Goal: Browse casually: Explore the website without a specific task or goal

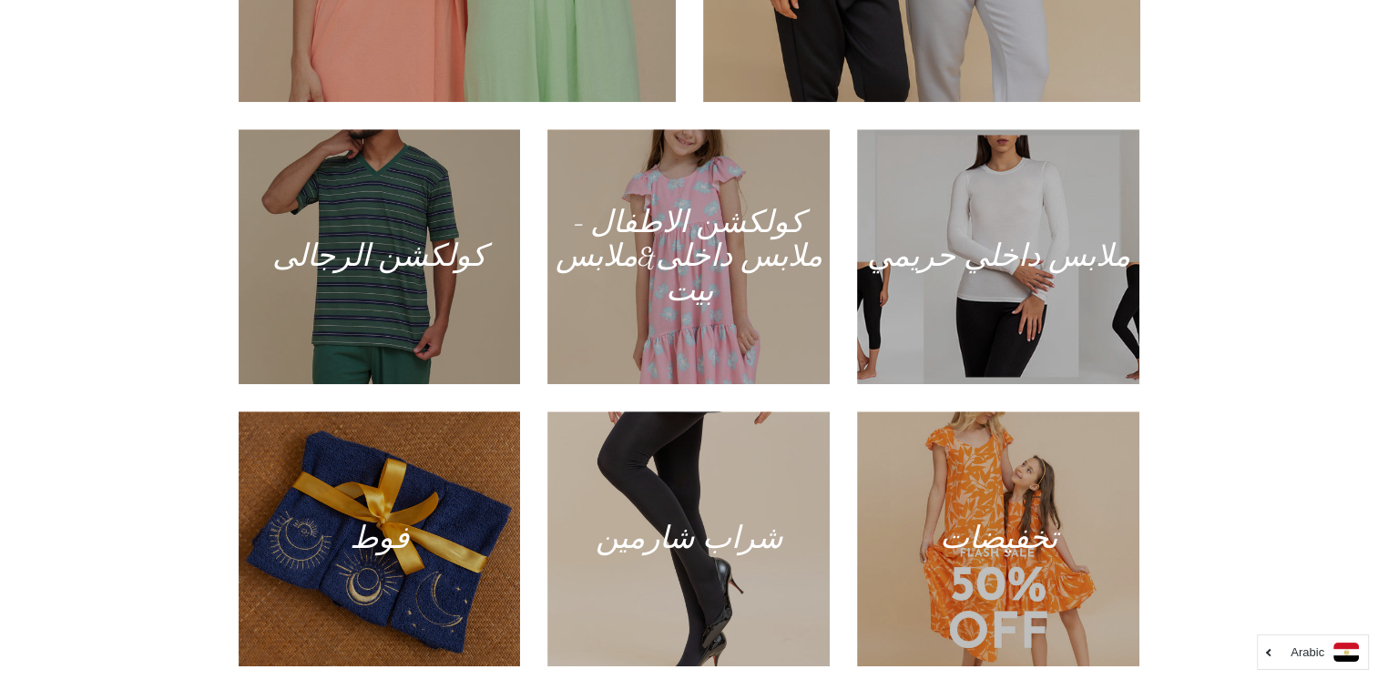
scroll to position [1063, 0]
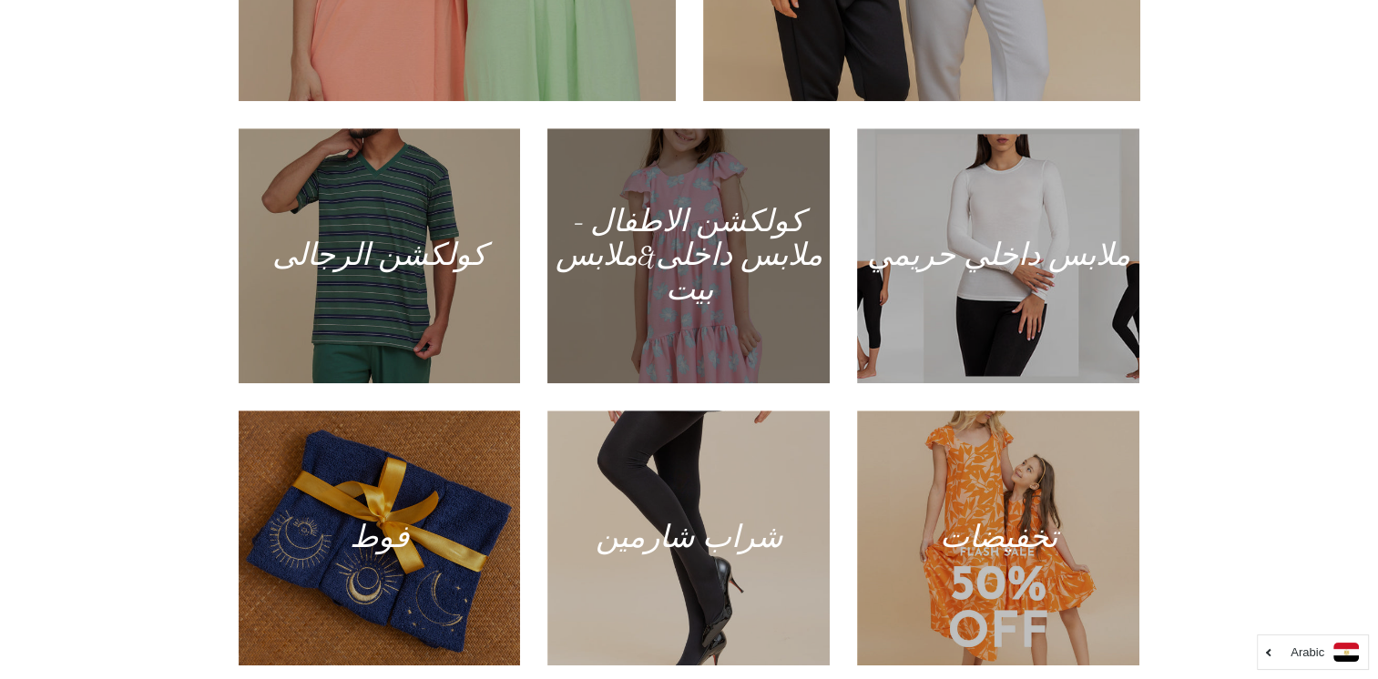
click at [700, 266] on div at bounding box center [689, 256] width 290 height 262
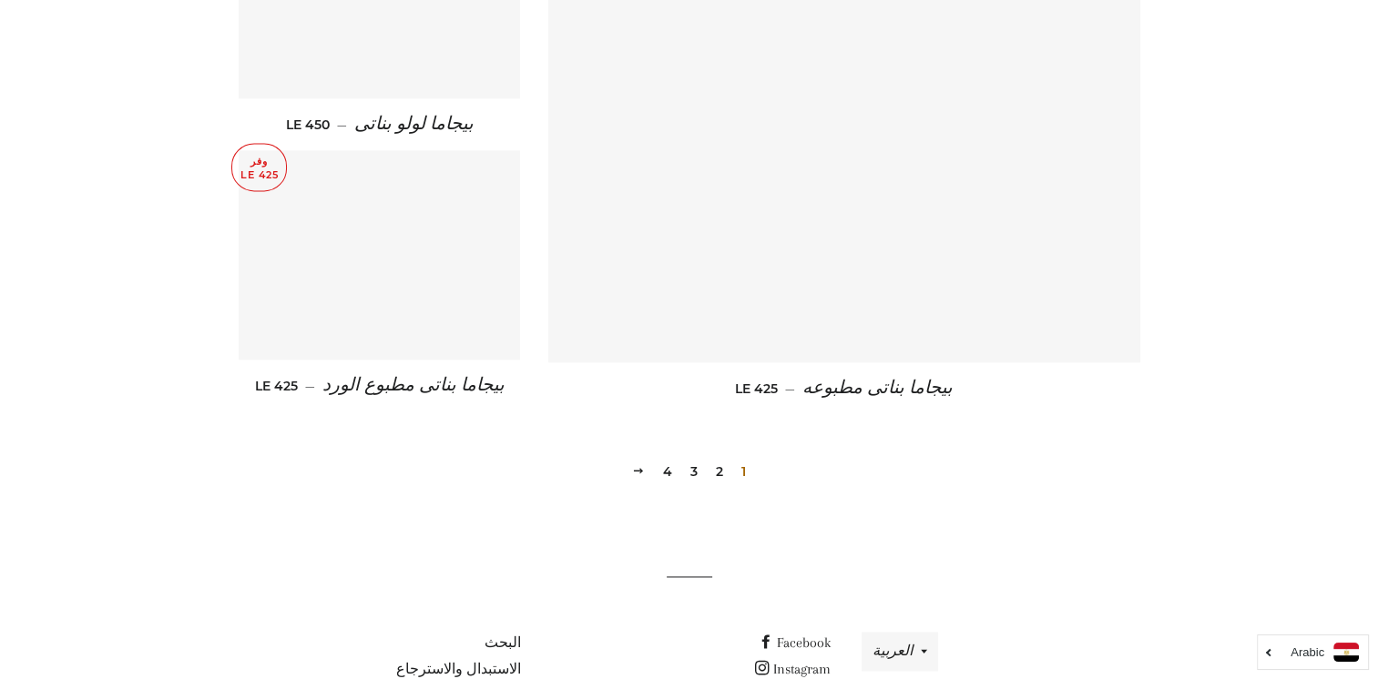
scroll to position [2601, 0]
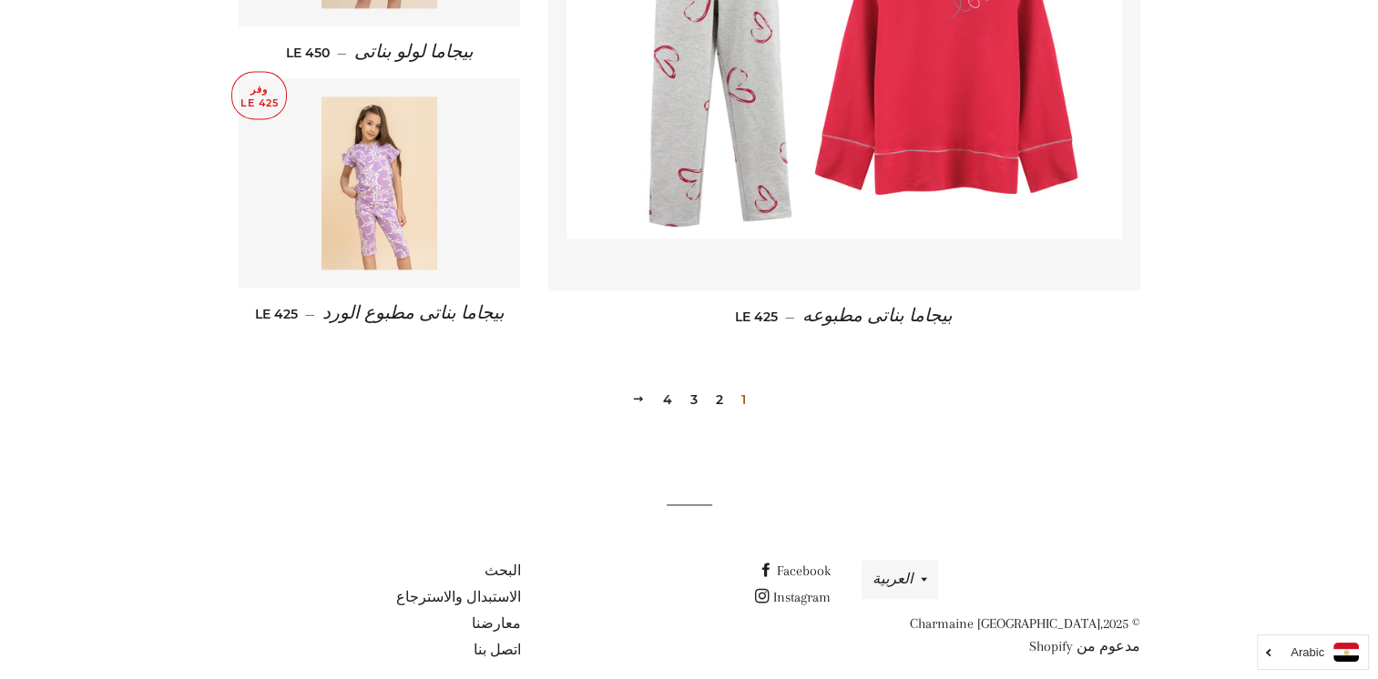
click at [667, 386] on link "4" at bounding box center [668, 399] width 24 height 27
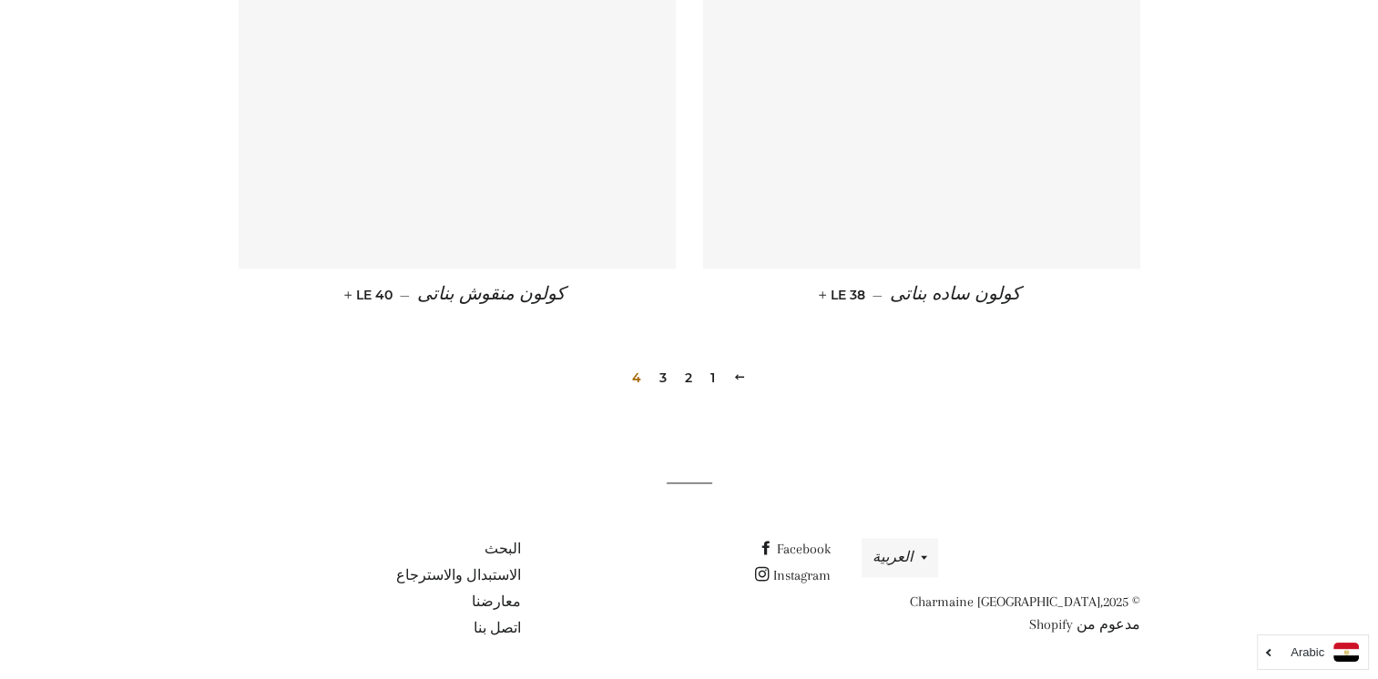
scroll to position [2396, 0]
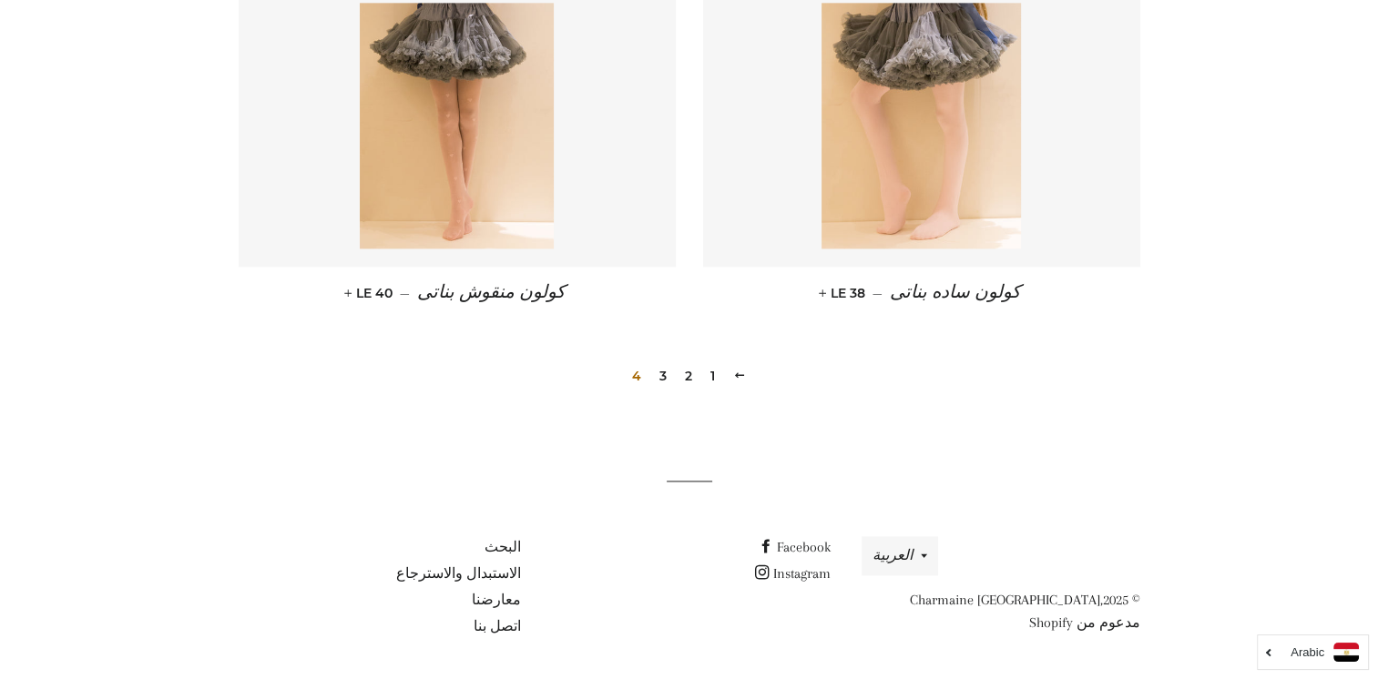
click at [663, 373] on link "3" at bounding box center [663, 375] width 22 height 27
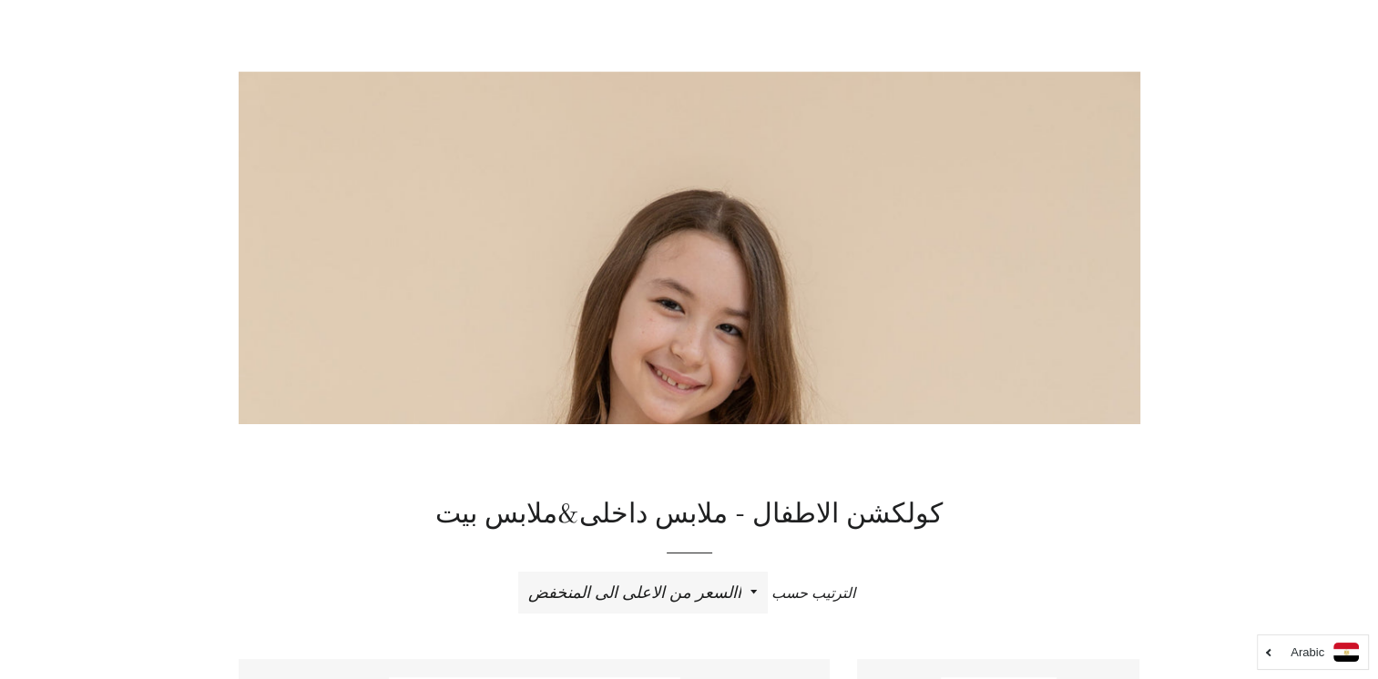
scroll to position [0, 0]
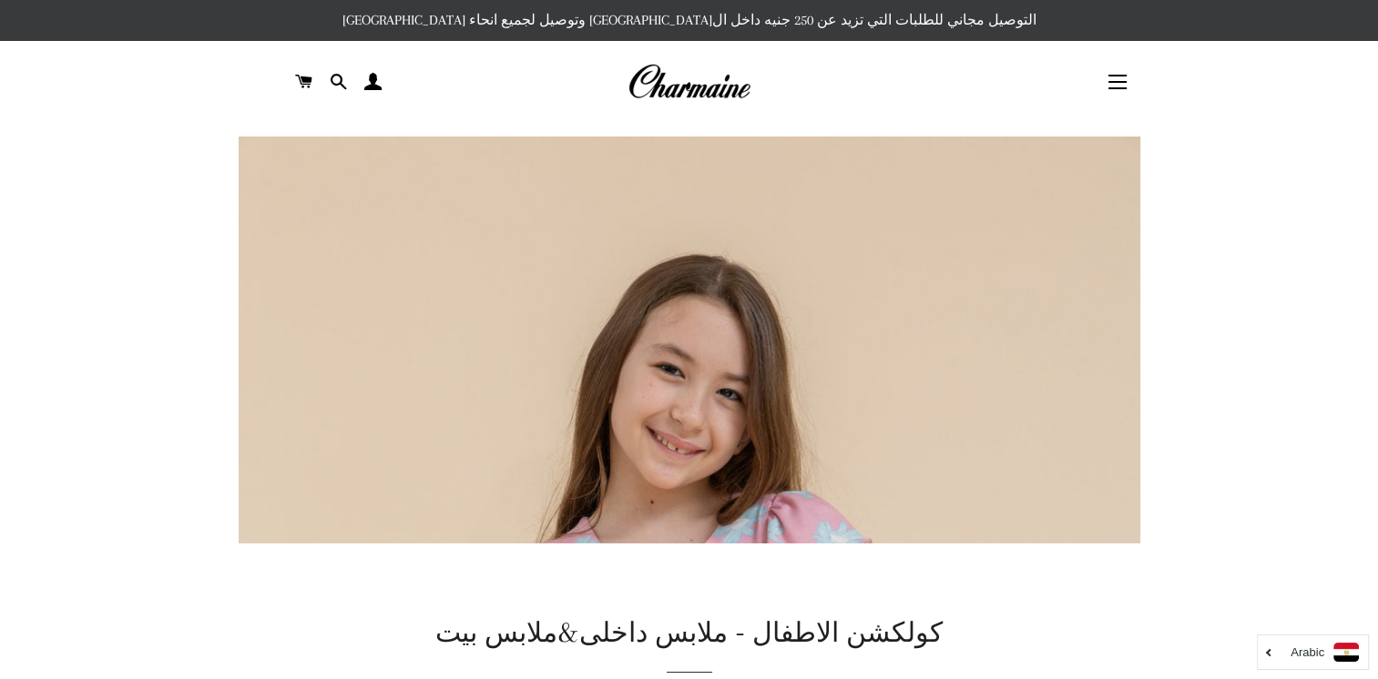
click at [703, 86] on img at bounding box center [688, 82] width 123 height 40
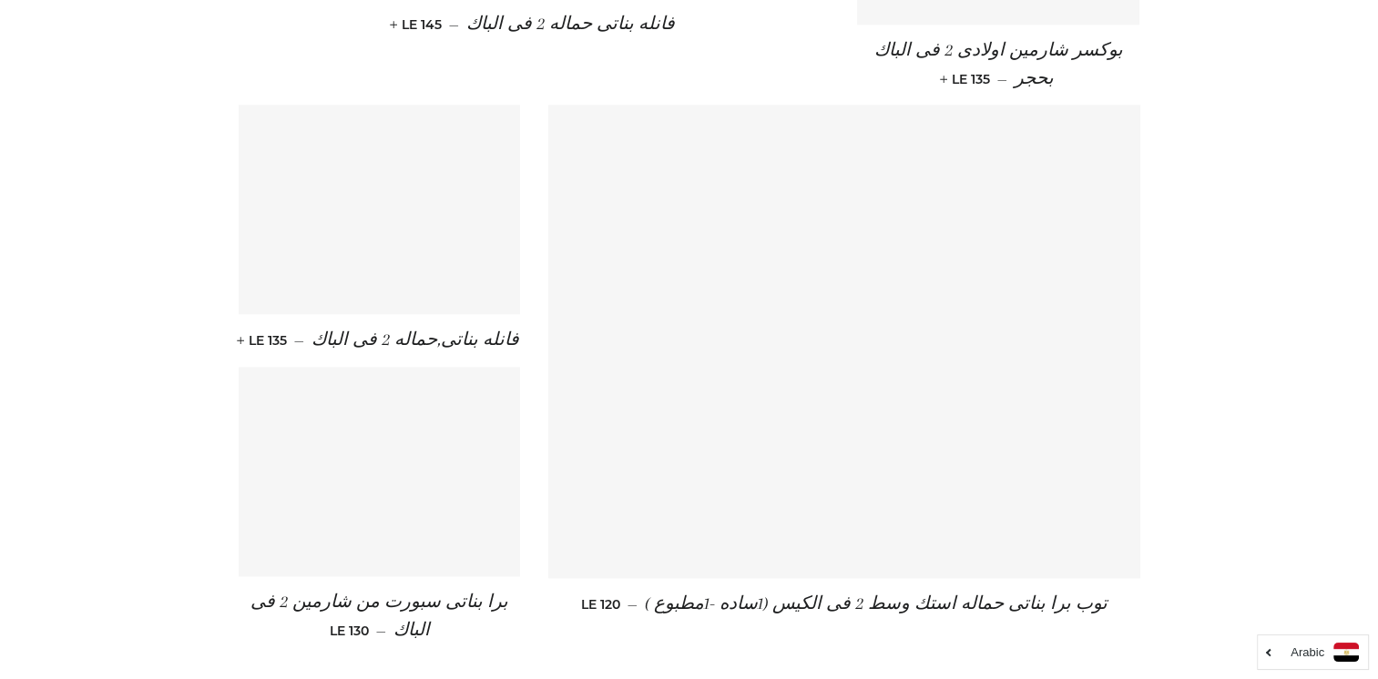
scroll to position [2662, 0]
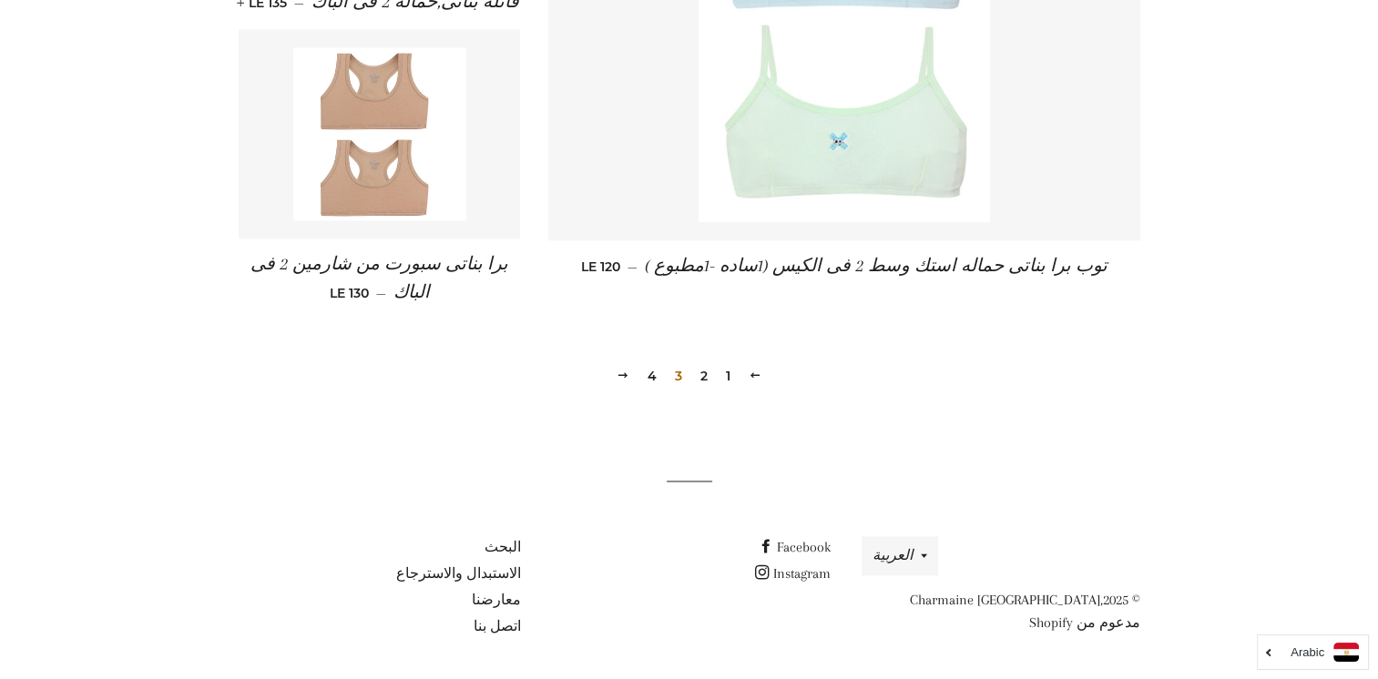
click at [710, 381] on link "2" at bounding box center [704, 375] width 22 height 27
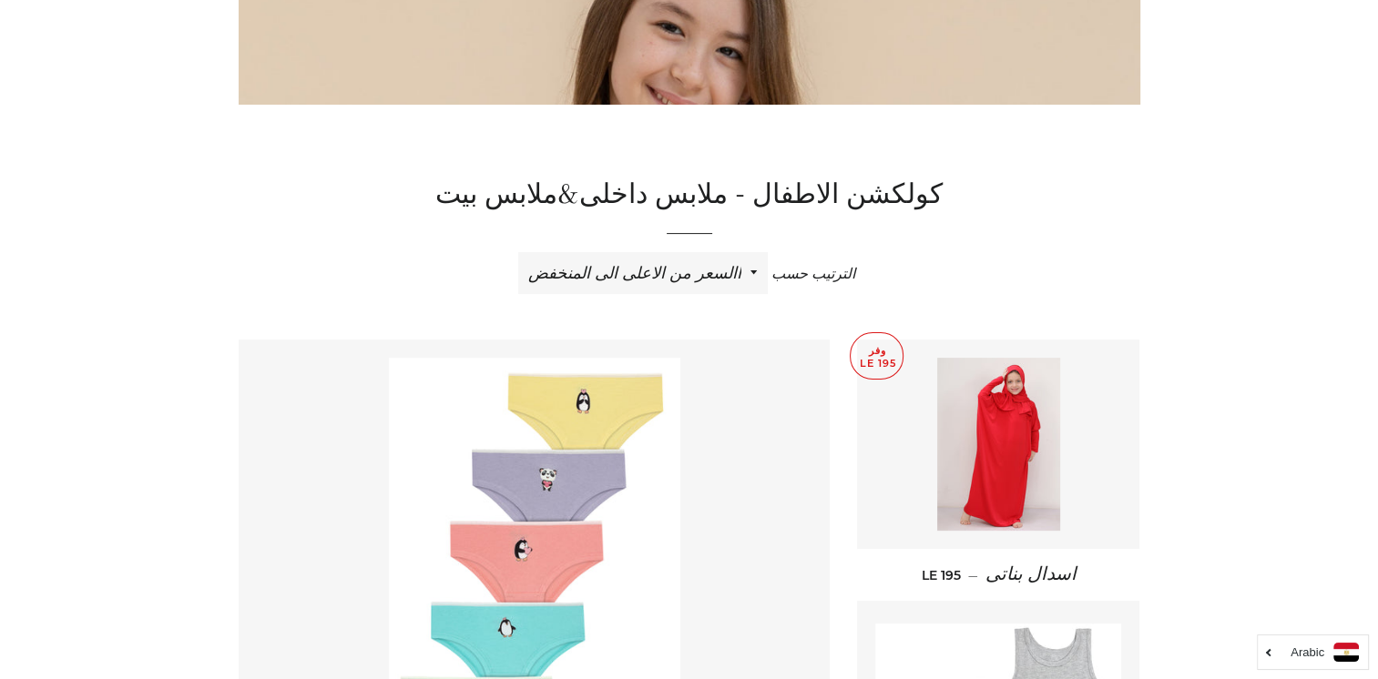
scroll to position [441, 0]
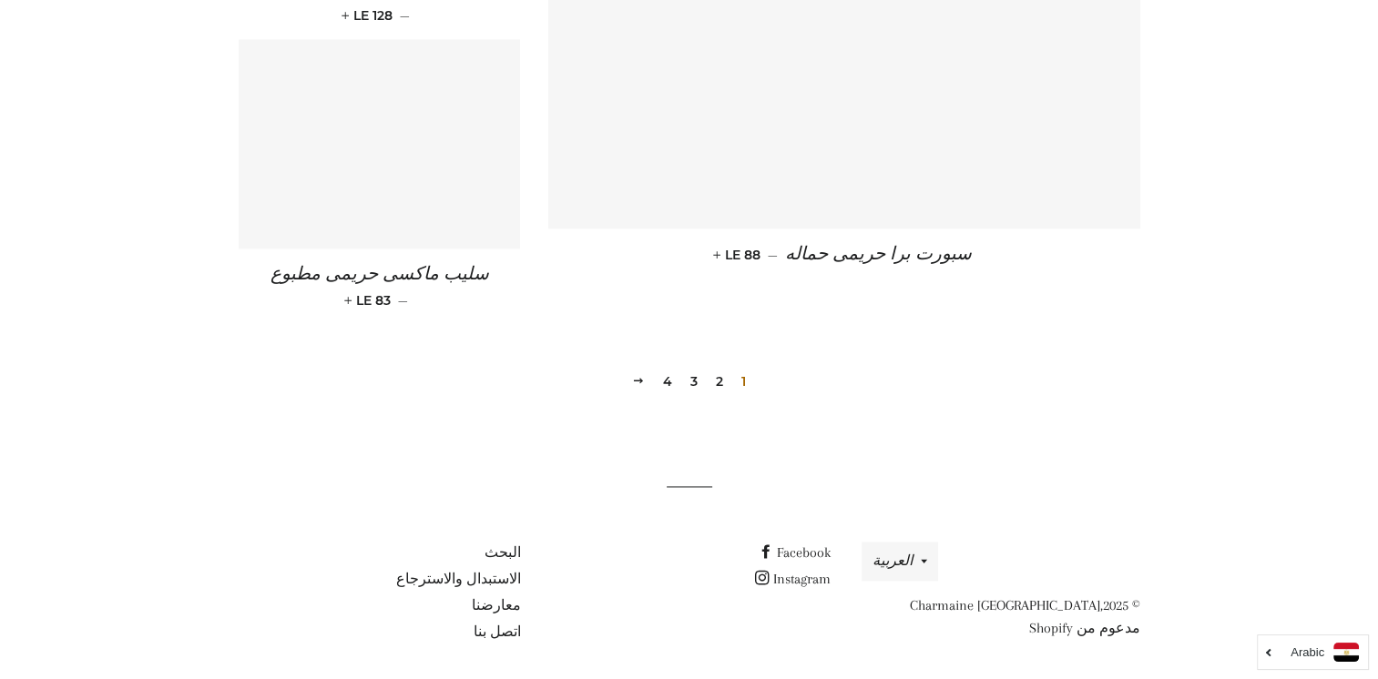
scroll to position [2706, 0]
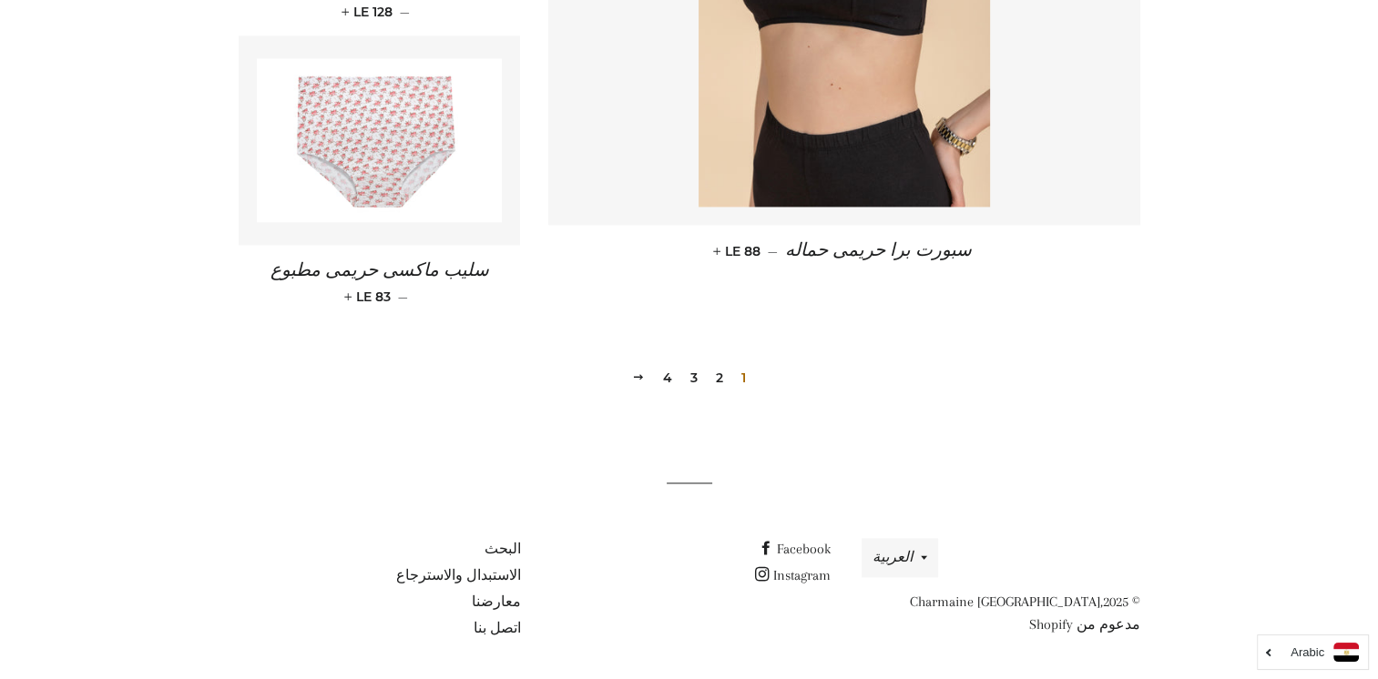
click at [716, 370] on link "2" at bounding box center [719, 377] width 22 height 27
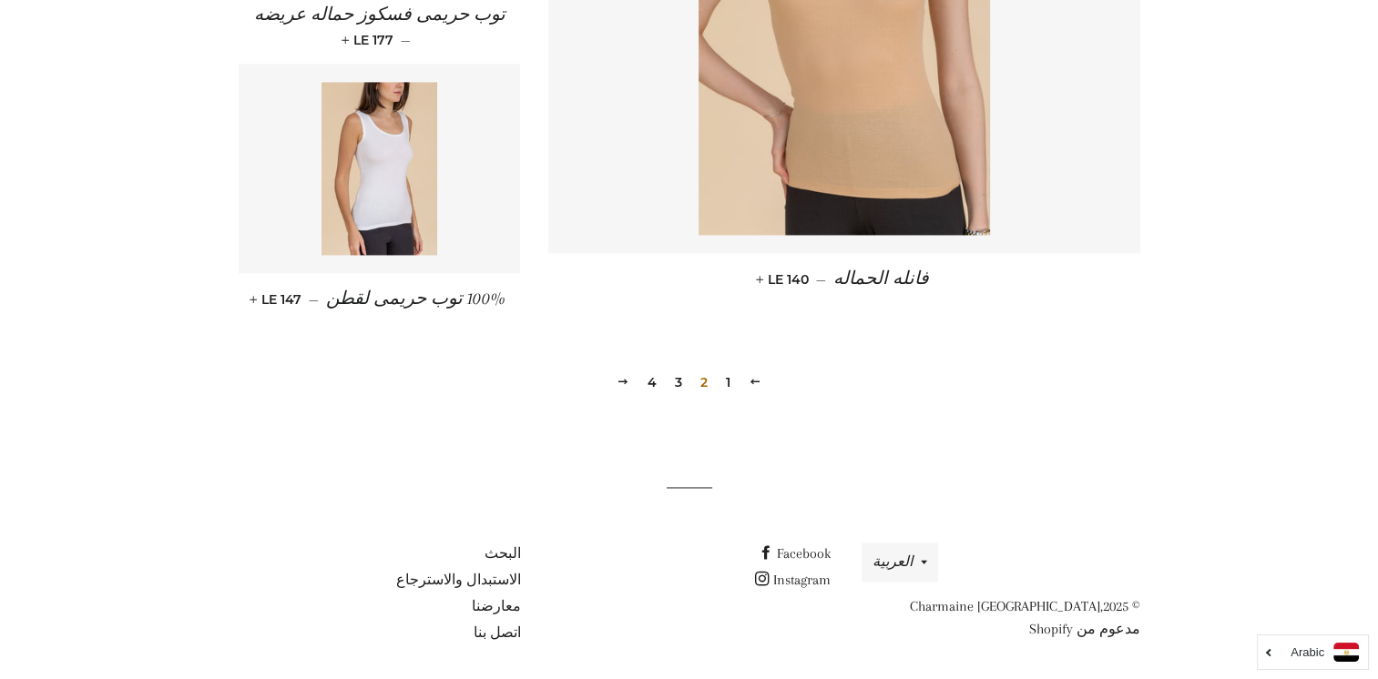
scroll to position [2710, 0]
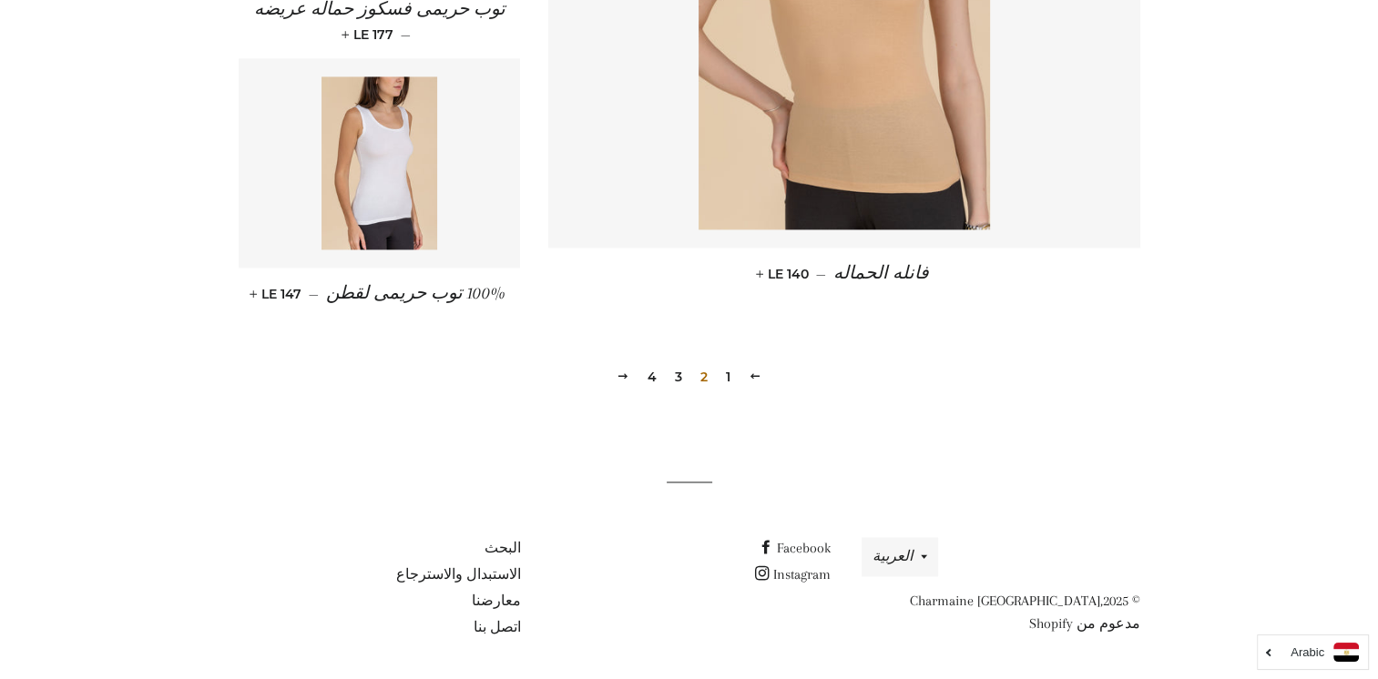
click at [678, 381] on link "3" at bounding box center [678, 376] width 22 height 27
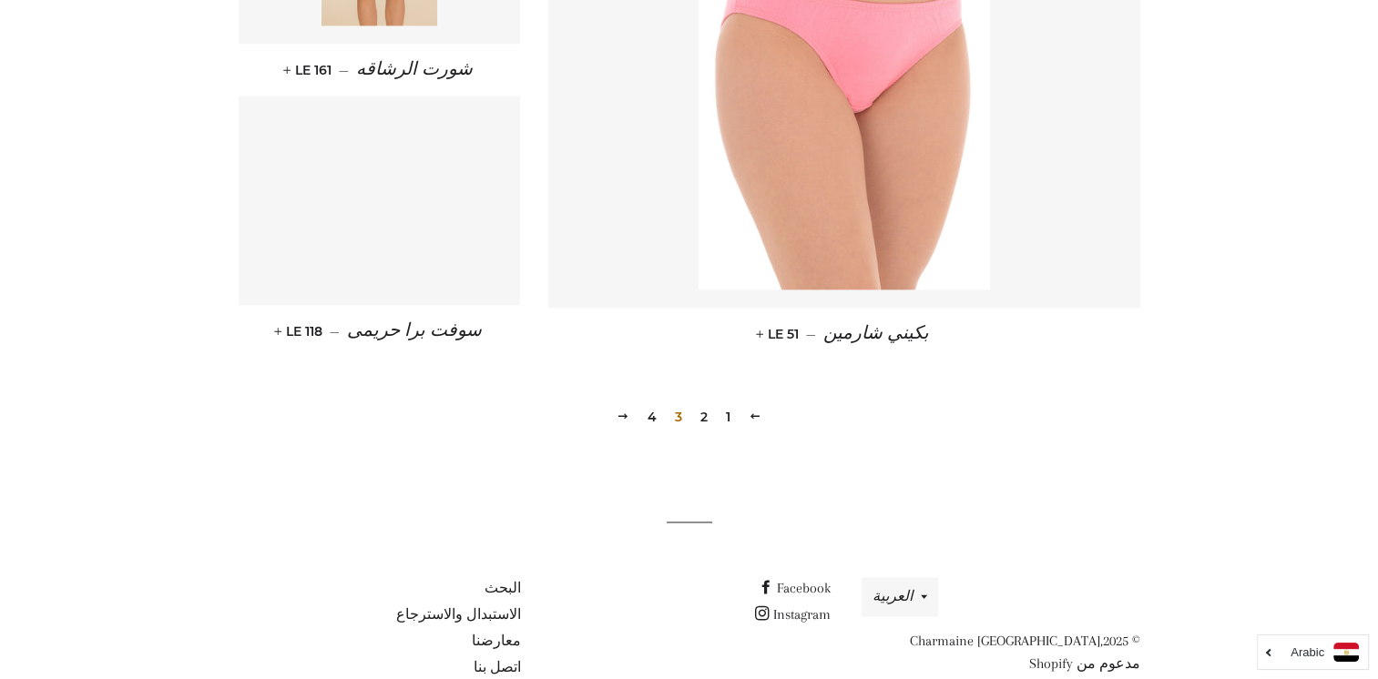
scroll to position [2549, 0]
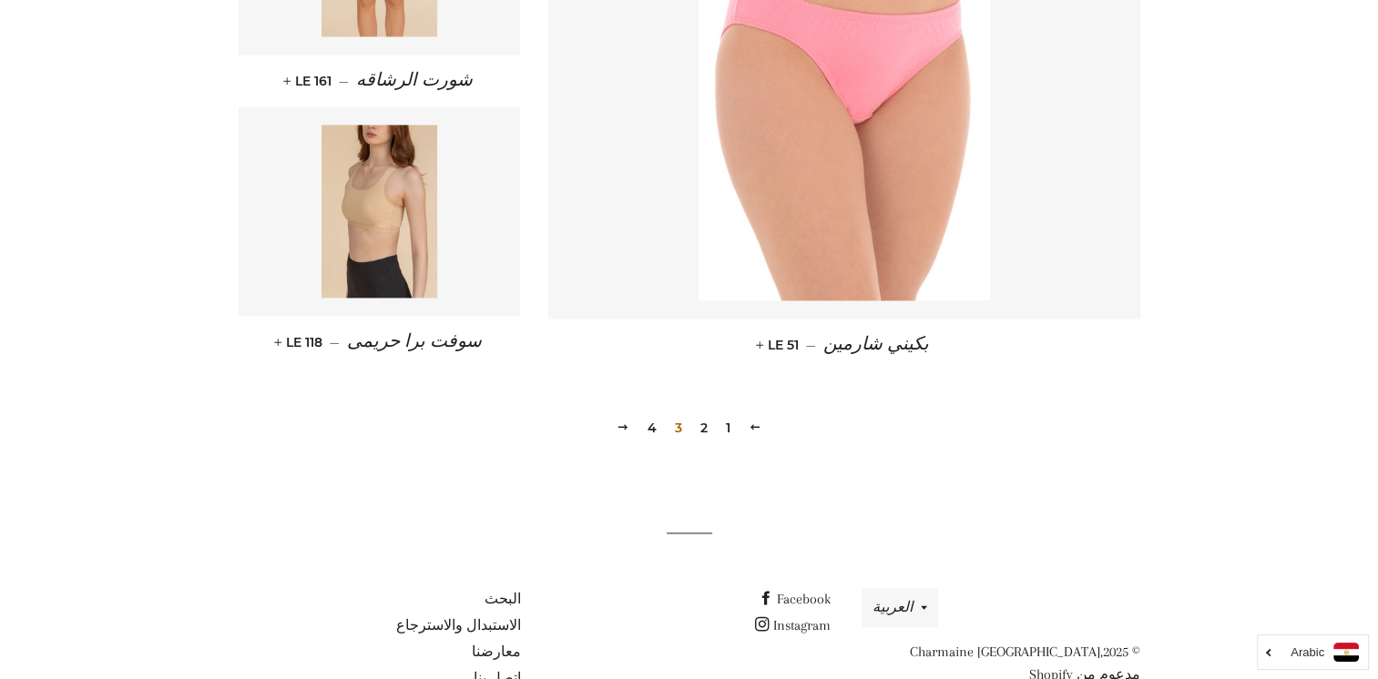
click at [653, 428] on link "4" at bounding box center [652, 427] width 24 height 27
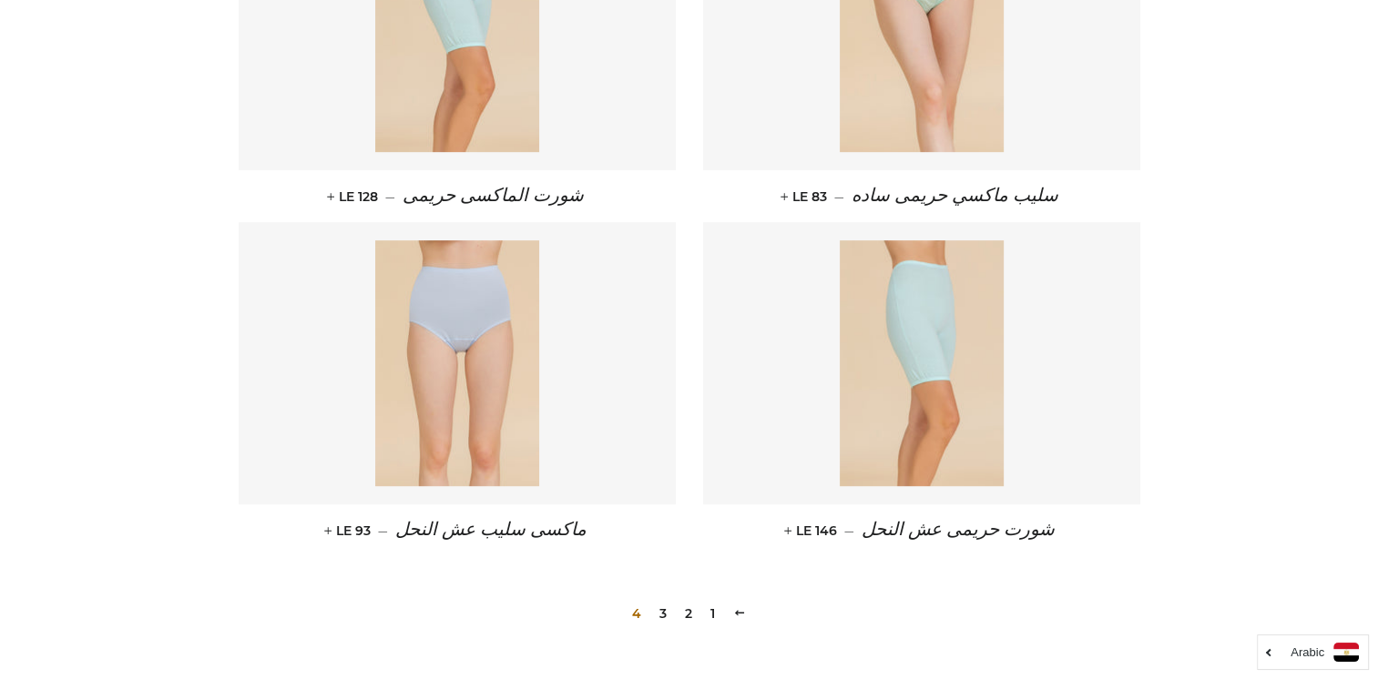
scroll to position [932, 0]
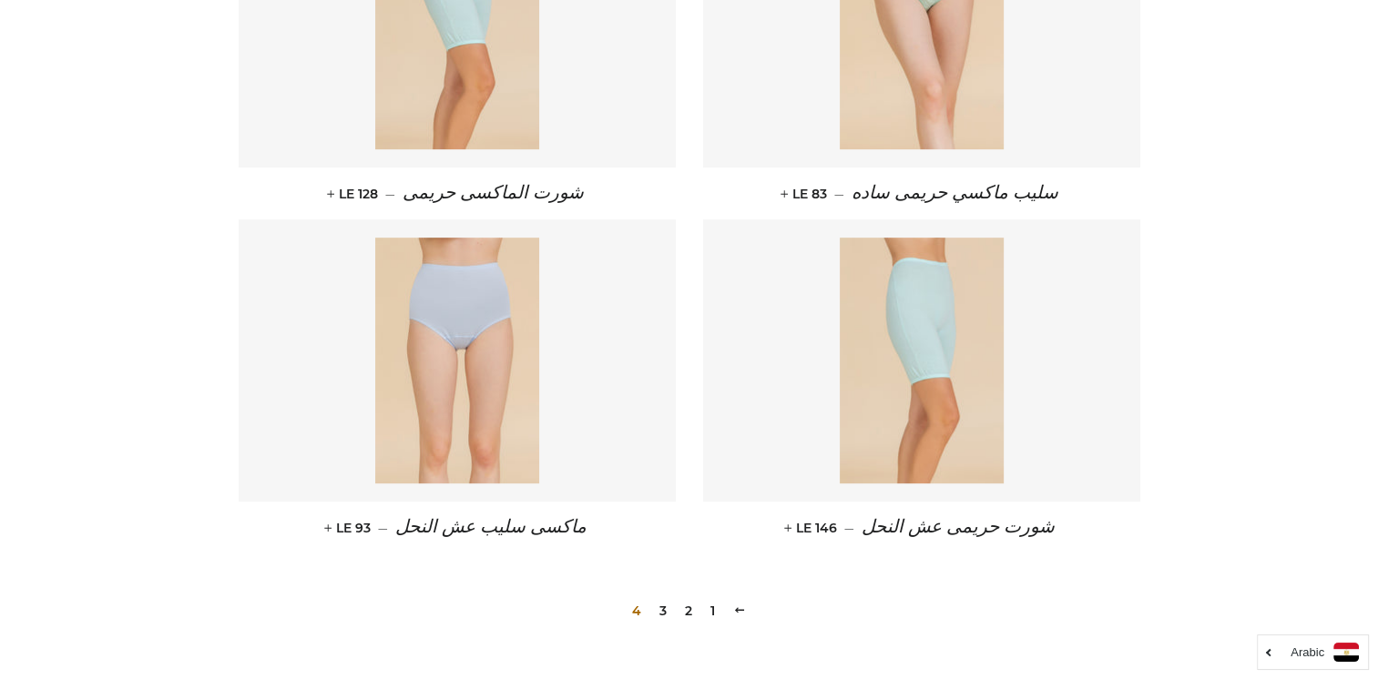
click at [659, 605] on link "3" at bounding box center [663, 610] width 22 height 27
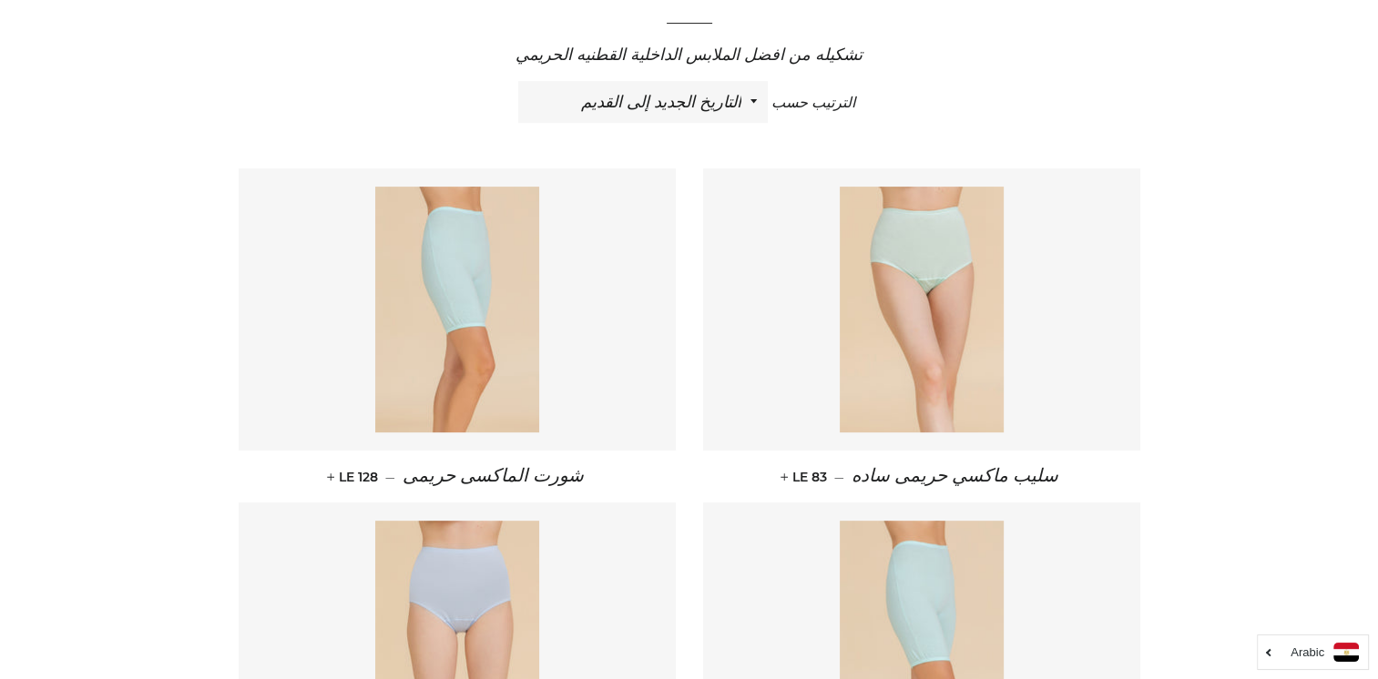
scroll to position [648, 0]
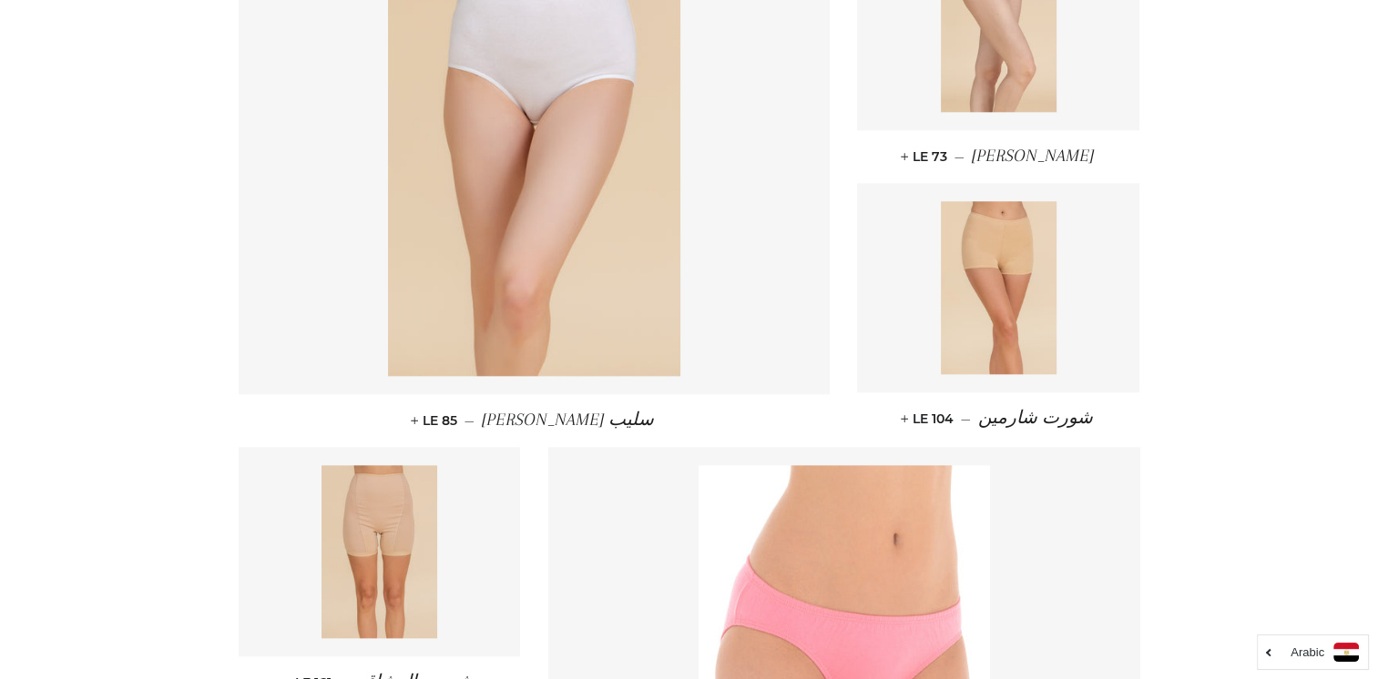
scroll to position [1948, 0]
click at [1031, 248] on img at bounding box center [999, 286] width 116 height 173
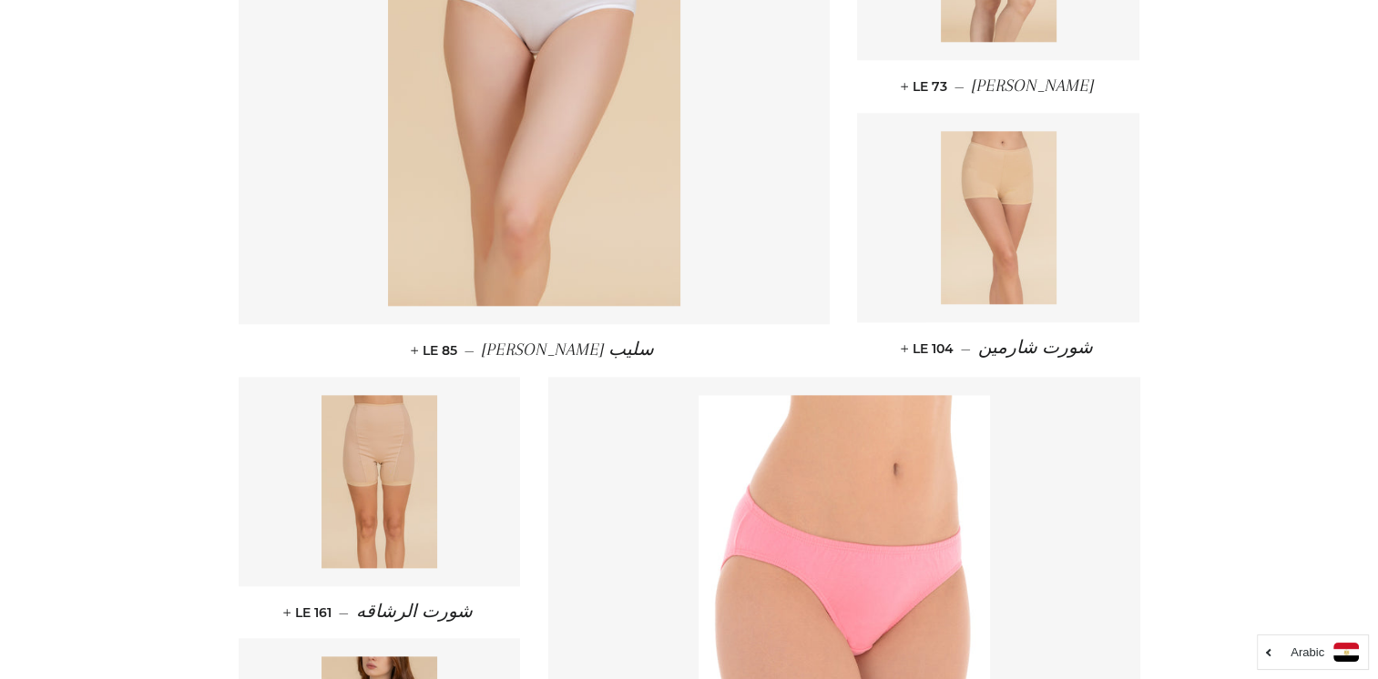
scroll to position [2017, 0]
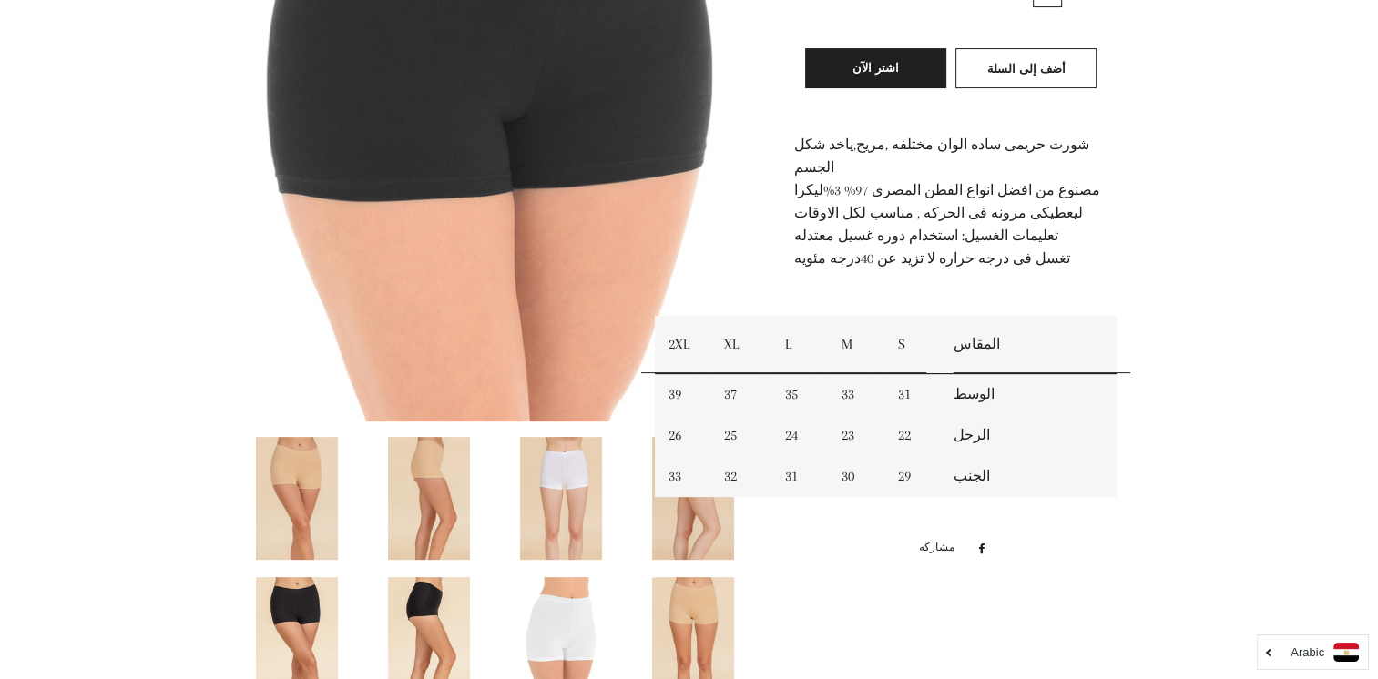
scroll to position [506, 0]
